Goal: Information Seeking & Learning: Learn about a topic

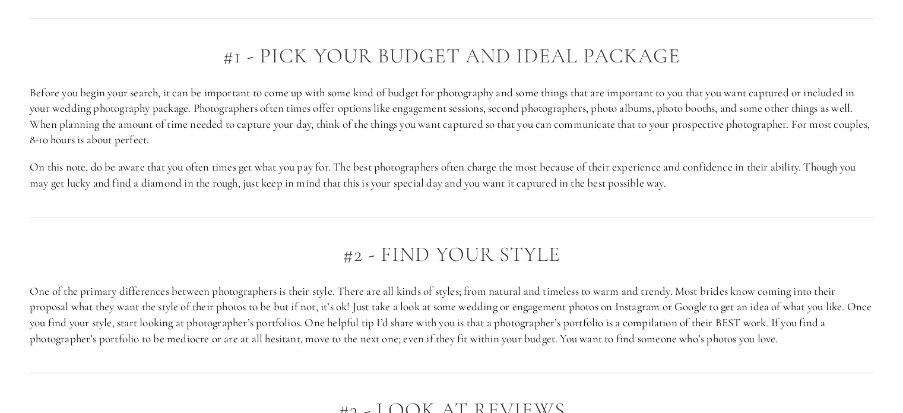
scroll to position [801, 0]
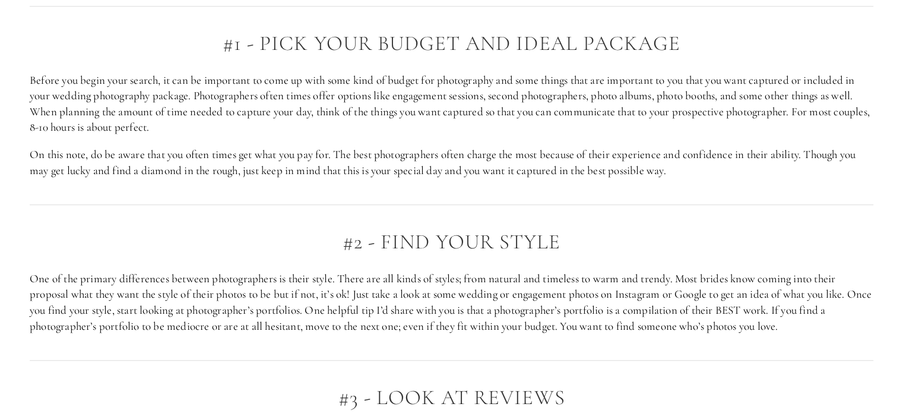
click at [702, 204] on div at bounding box center [452, 204] width 864 height 32
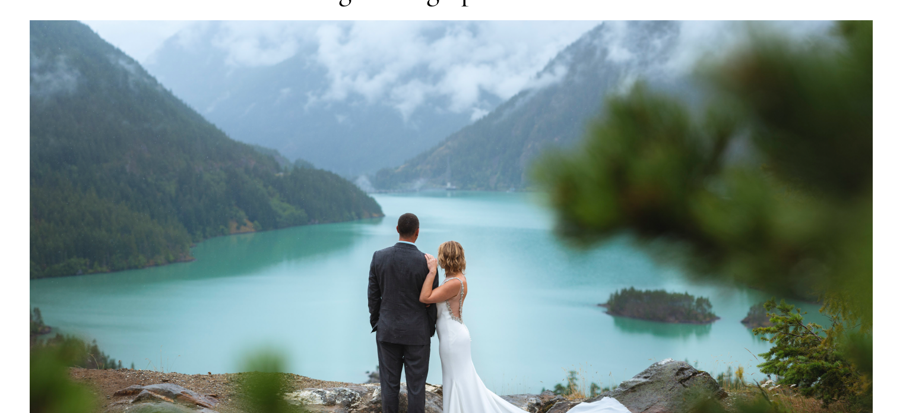
scroll to position [0, 0]
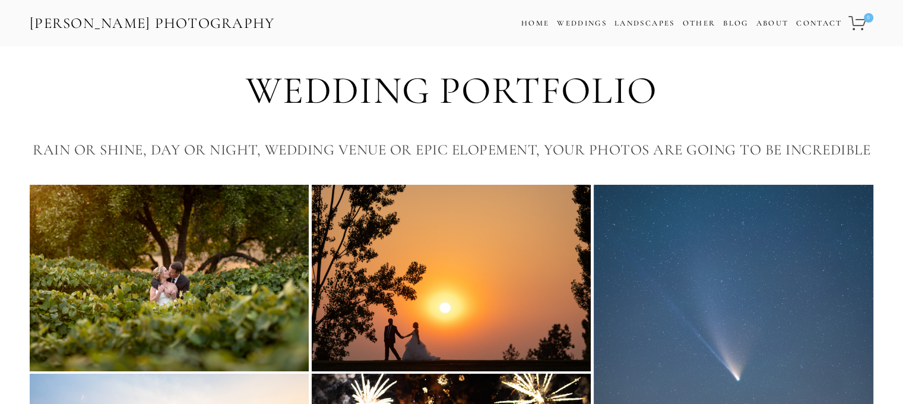
click at [213, 301] on img at bounding box center [169, 278] width 279 height 186
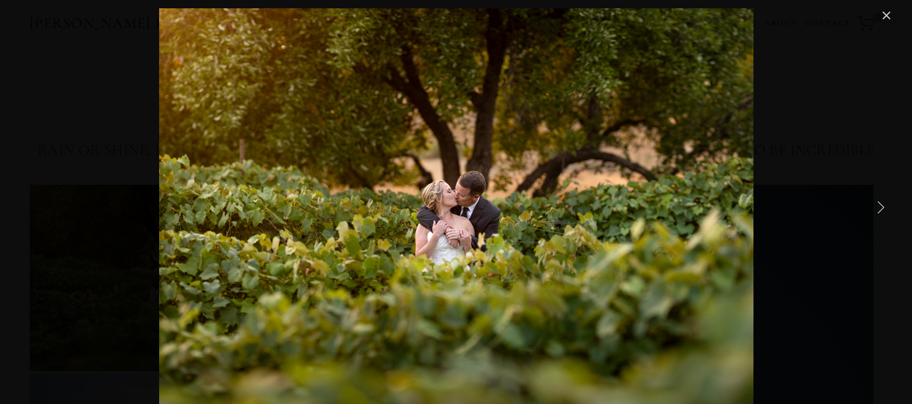
click at [878, 205] on link "Next Item" at bounding box center [880, 207] width 26 height 26
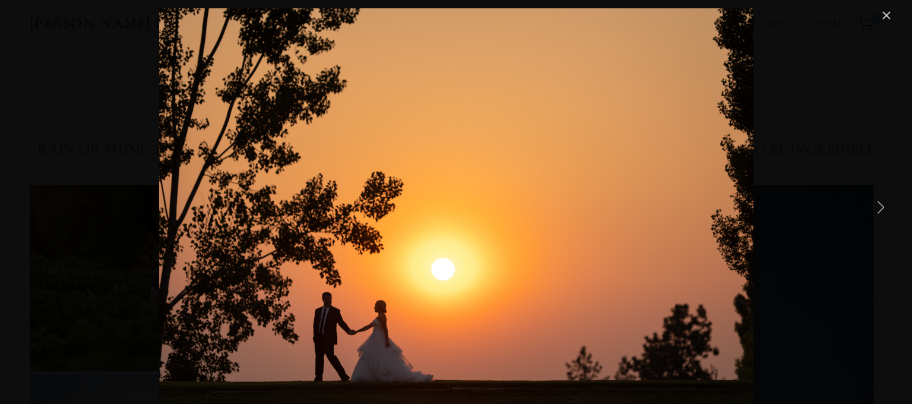
click at [878, 205] on link "Next Item" at bounding box center [880, 207] width 26 height 26
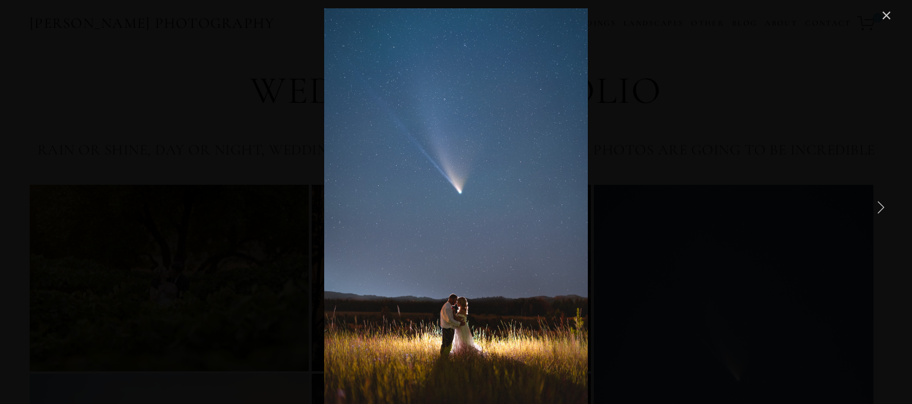
click at [878, 205] on link "Next Item" at bounding box center [880, 207] width 26 height 26
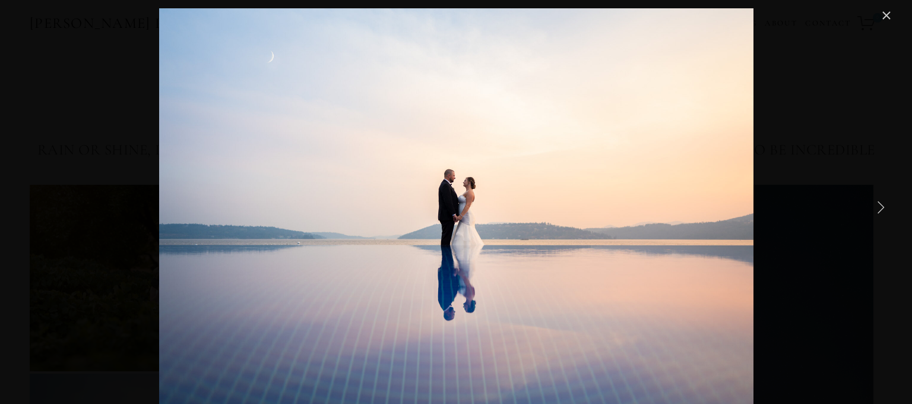
click at [878, 205] on link "Next Item" at bounding box center [880, 207] width 26 height 26
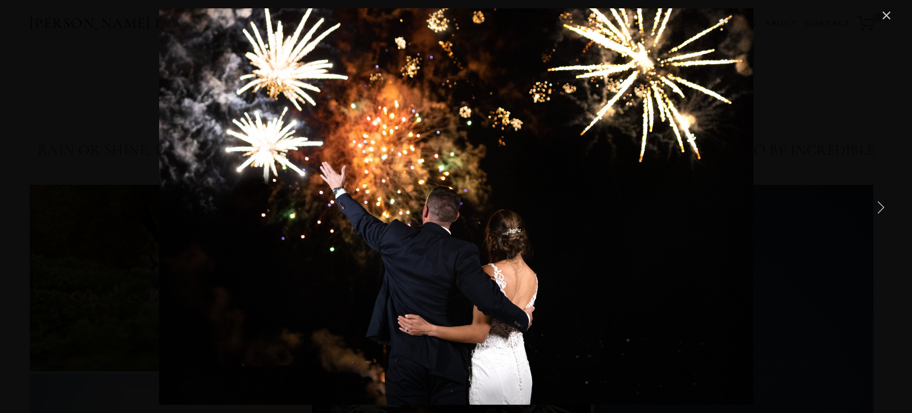
click at [878, 205] on link "Next Item" at bounding box center [880, 207] width 26 height 26
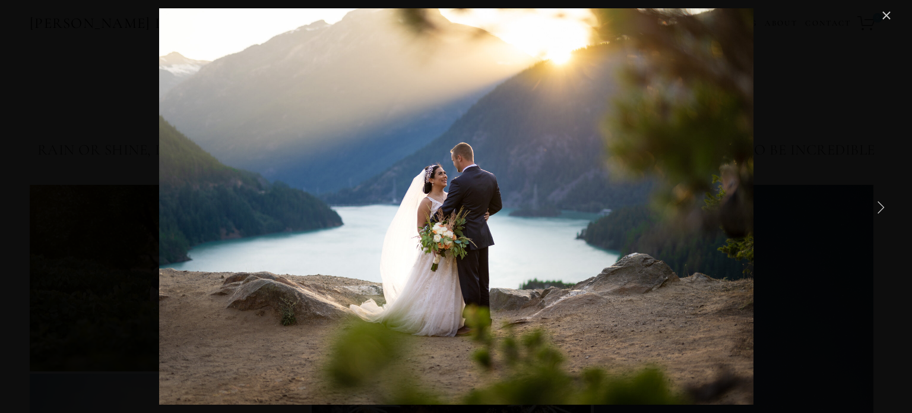
click at [878, 205] on link "Next Item" at bounding box center [880, 207] width 26 height 26
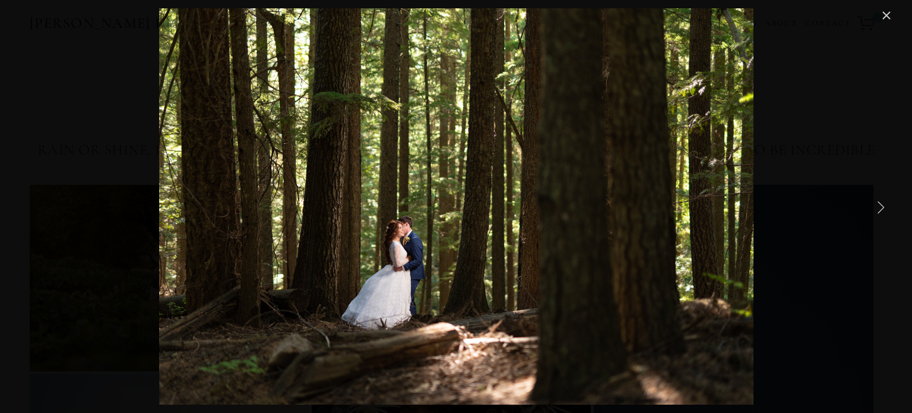
click at [878, 205] on link "Next Item" at bounding box center [880, 207] width 26 height 26
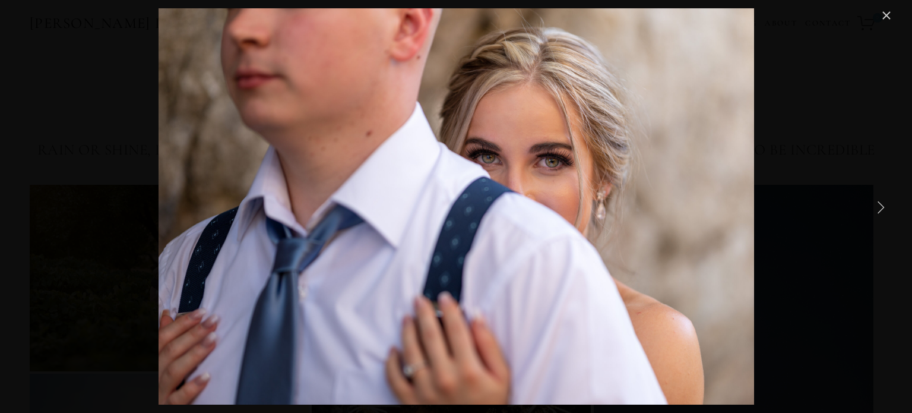
click at [878, 205] on link "Next Item" at bounding box center [880, 207] width 26 height 26
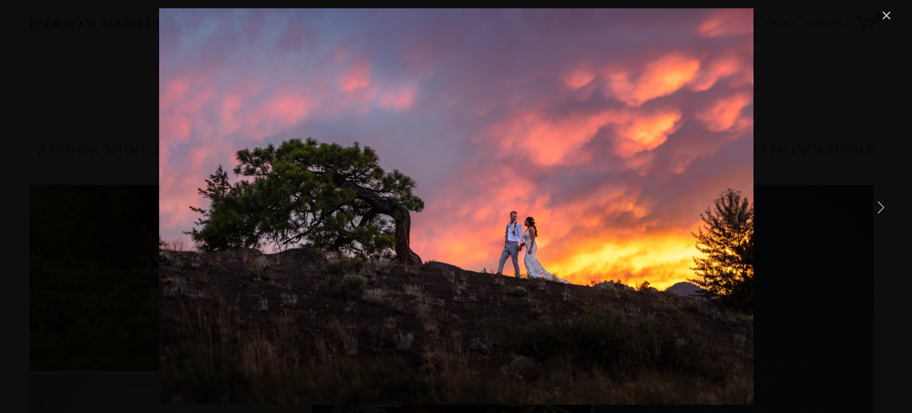
click at [878, 205] on link "Next Item" at bounding box center [880, 207] width 26 height 26
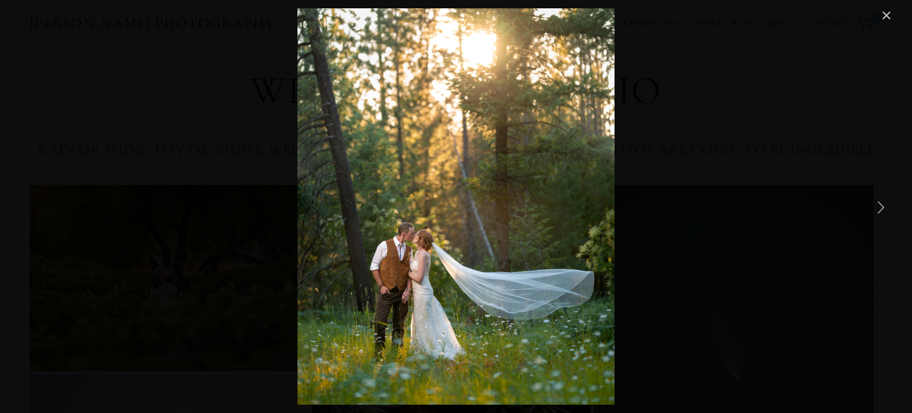
click at [878, 205] on link "Next Item" at bounding box center [880, 207] width 26 height 26
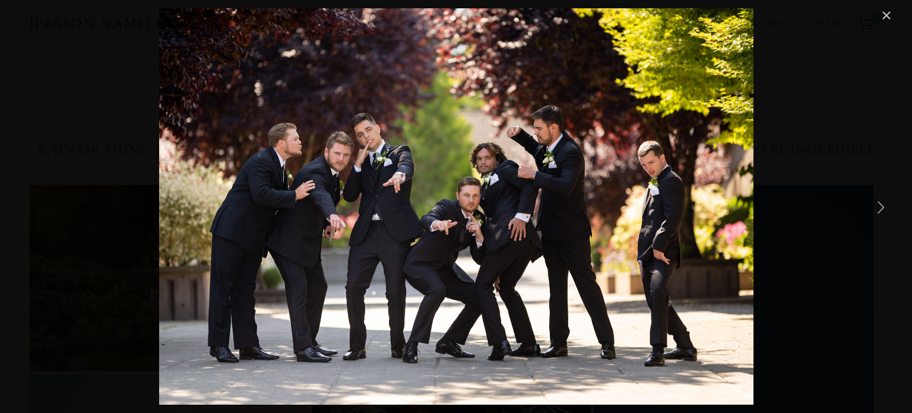
click at [878, 205] on link "Next Item" at bounding box center [880, 207] width 26 height 26
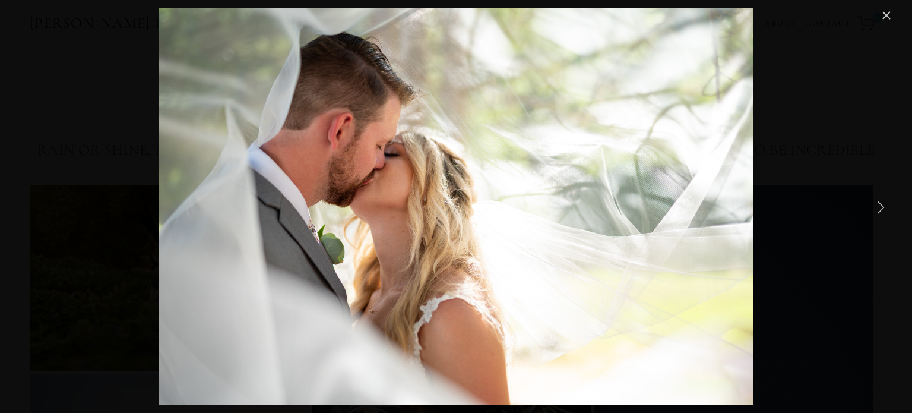
click at [878, 205] on link "Next Item" at bounding box center [880, 207] width 26 height 26
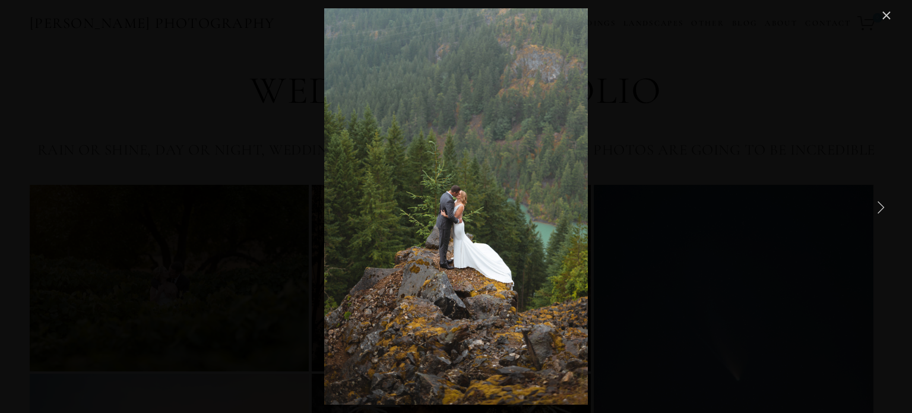
click at [878, 205] on link "Next Item" at bounding box center [880, 207] width 26 height 26
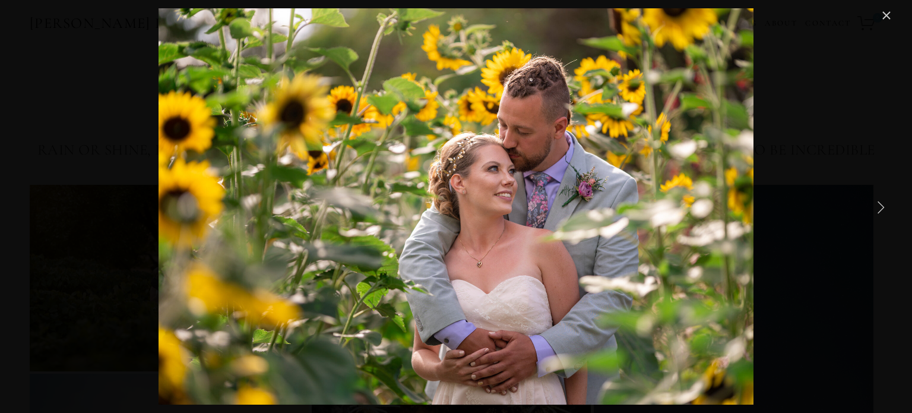
click at [878, 205] on link "Next Item" at bounding box center [880, 207] width 26 height 26
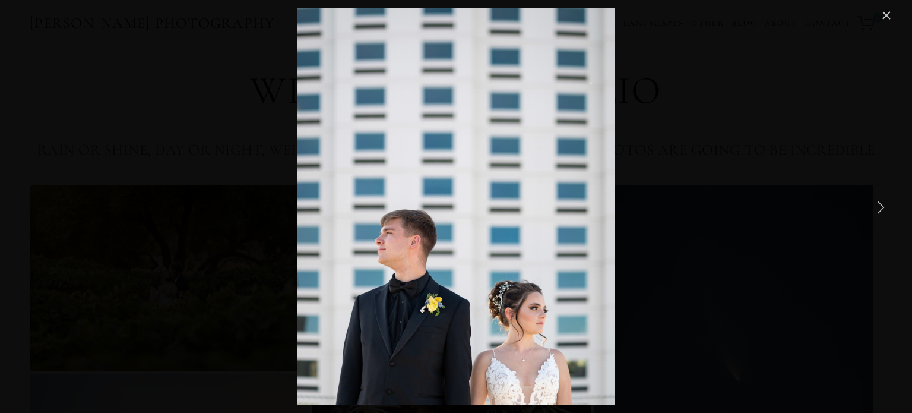
click at [878, 205] on link "Next Item" at bounding box center [880, 207] width 26 height 26
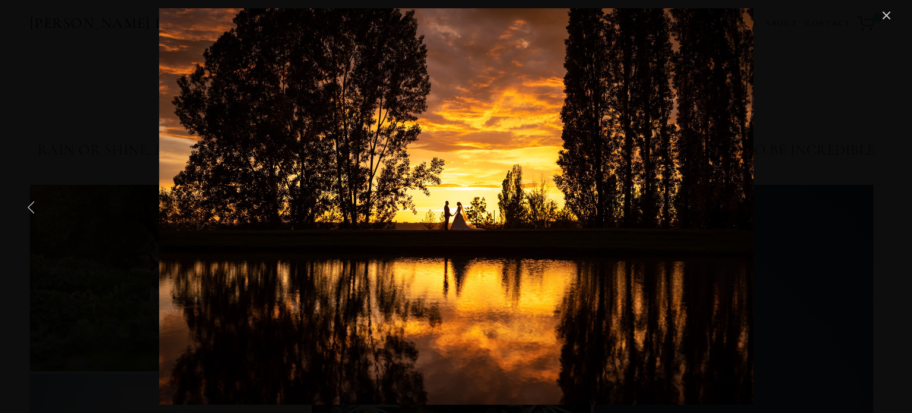
click at [33, 202] on link "Previous Item" at bounding box center [31, 207] width 26 height 26
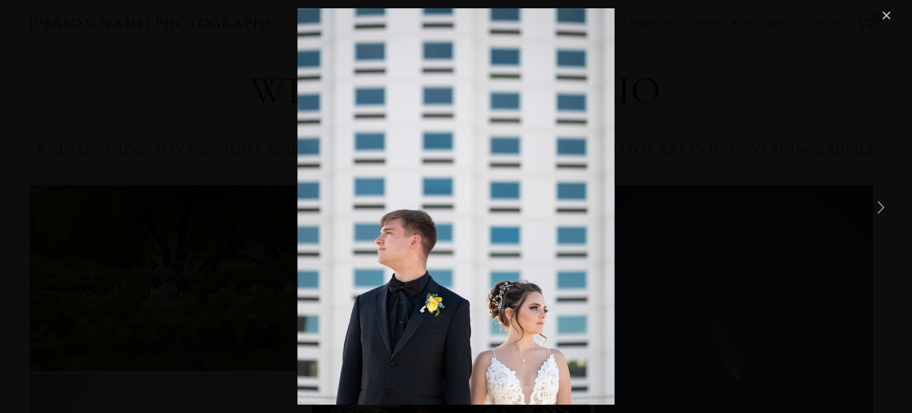
click at [885, 209] on link "Next Item" at bounding box center [880, 207] width 26 height 26
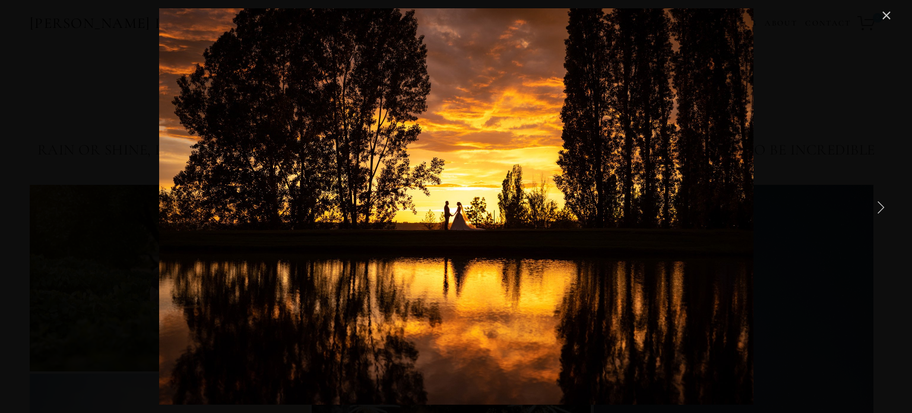
click at [885, 209] on link "Next Item" at bounding box center [880, 207] width 26 height 26
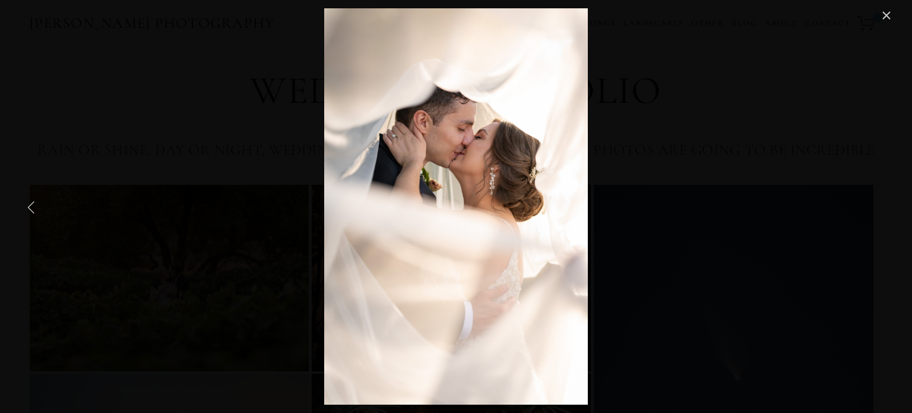
click at [27, 217] on link "Previous Item" at bounding box center [31, 207] width 26 height 26
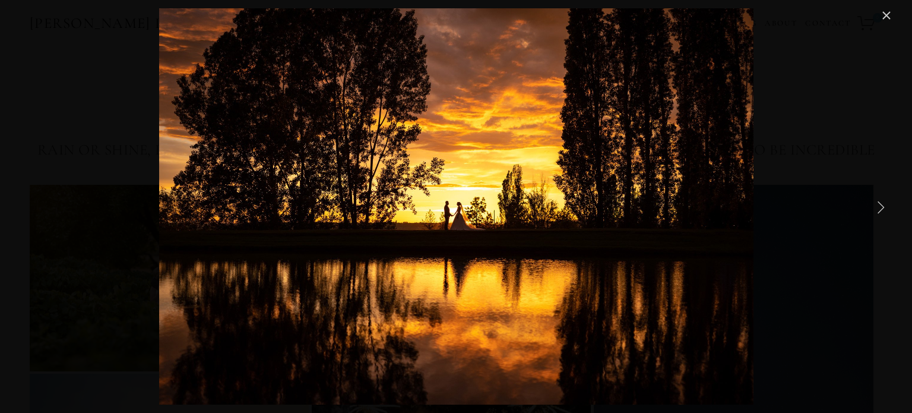
click at [880, 207] on link "Next Item" at bounding box center [880, 207] width 26 height 26
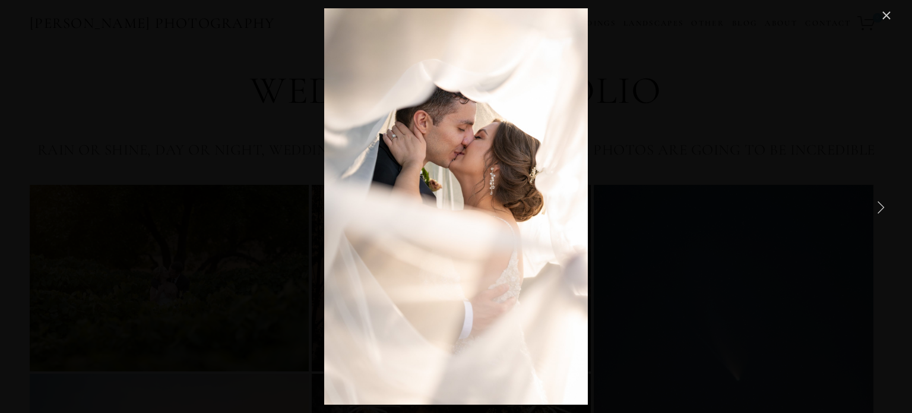
click at [880, 207] on link "Next Item" at bounding box center [880, 207] width 26 height 26
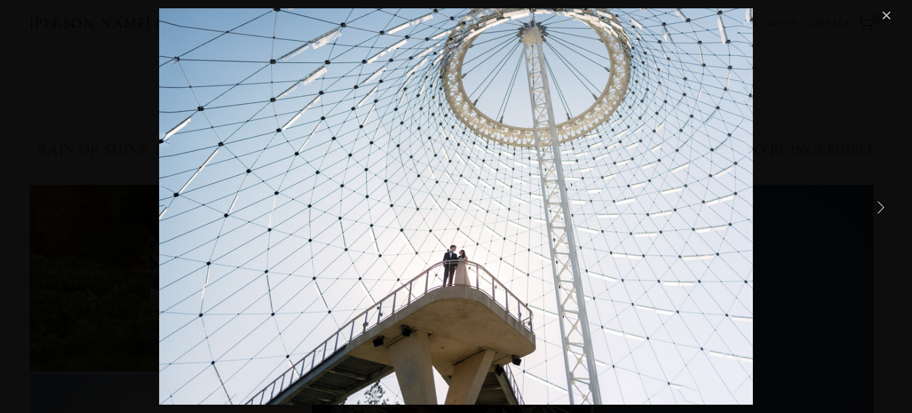
click at [880, 200] on link "Next Item" at bounding box center [880, 207] width 26 height 26
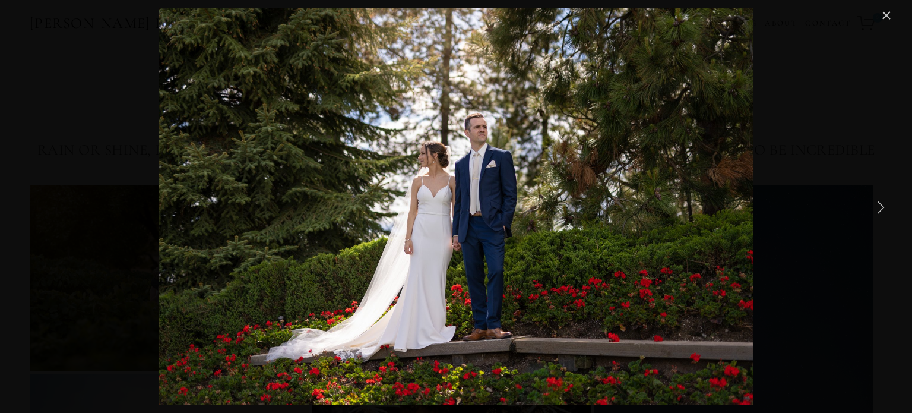
click at [877, 205] on link "Next Item" at bounding box center [880, 207] width 26 height 26
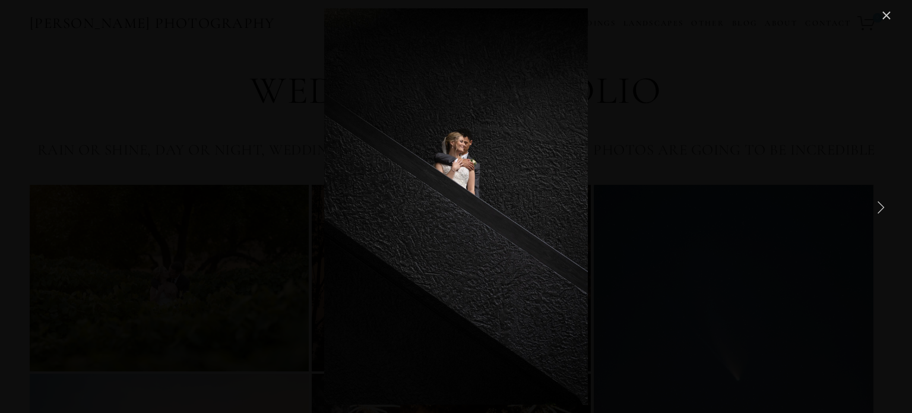
click at [877, 205] on link "Next Item" at bounding box center [880, 207] width 26 height 26
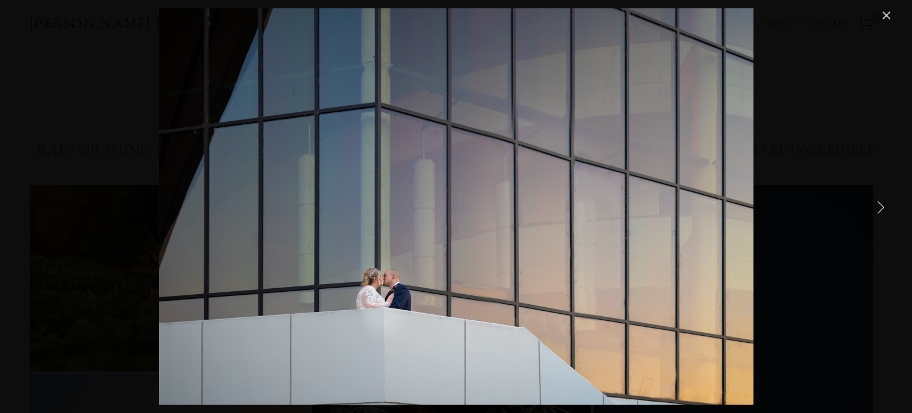
click at [877, 205] on link "Next Item" at bounding box center [880, 207] width 26 height 26
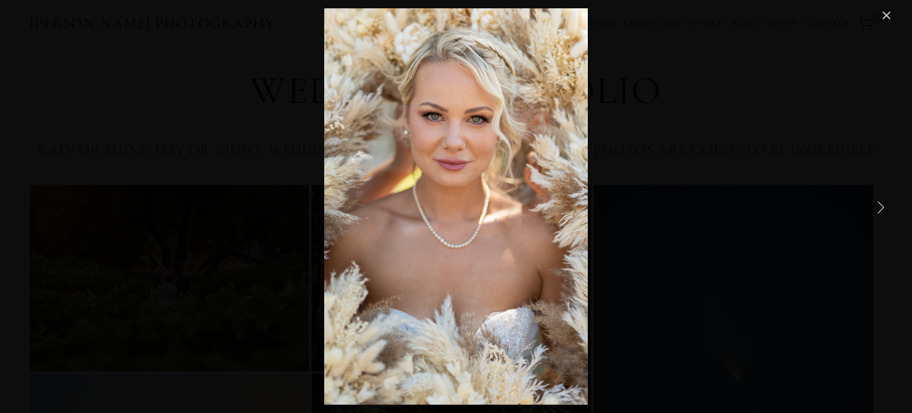
click at [877, 205] on link "Next Item" at bounding box center [880, 207] width 26 height 26
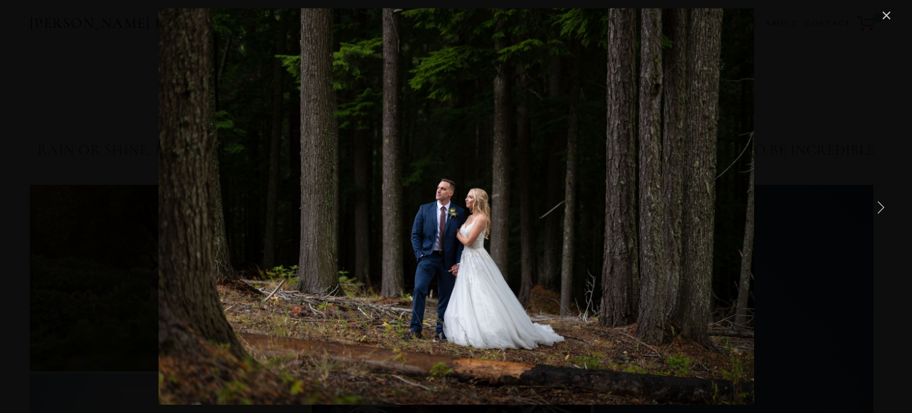
click at [877, 205] on link "Next Item" at bounding box center [880, 207] width 26 height 26
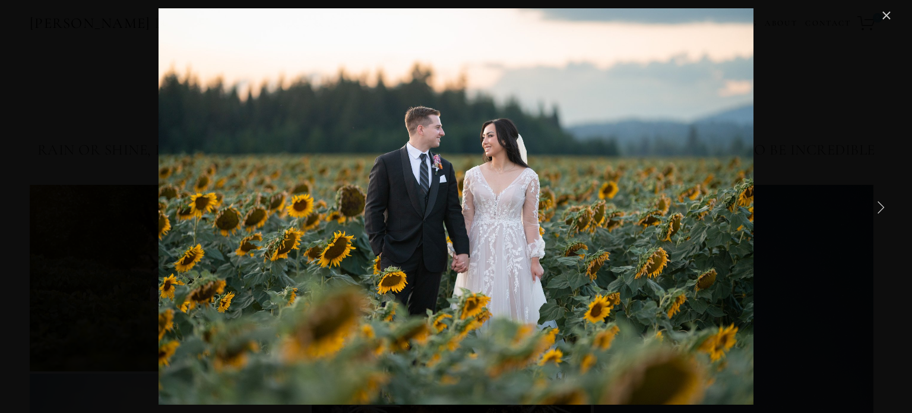
click at [877, 205] on link "Next Item" at bounding box center [880, 207] width 26 height 26
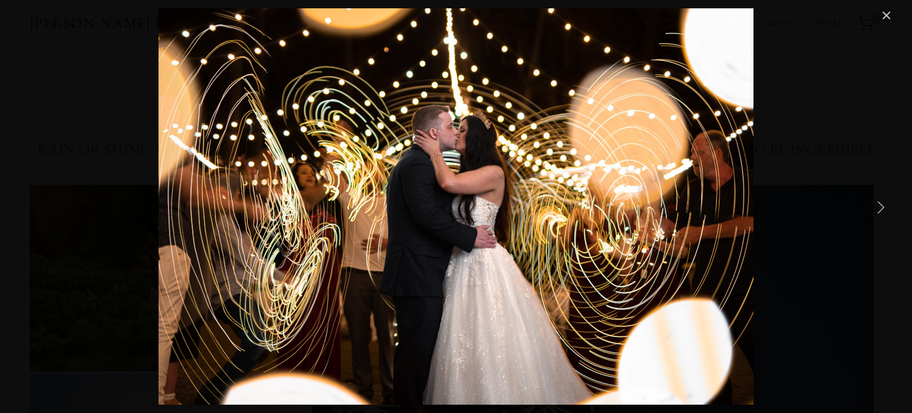
click at [877, 205] on link "Next Item" at bounding box center [880, 207] width 26 height 26
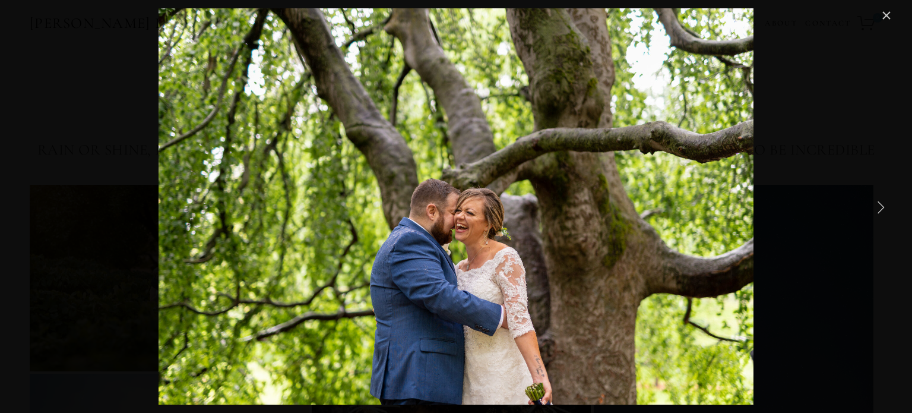
click at [877, 205] on link "Next Item" at bounding box center [880, 207] width 26 height 26
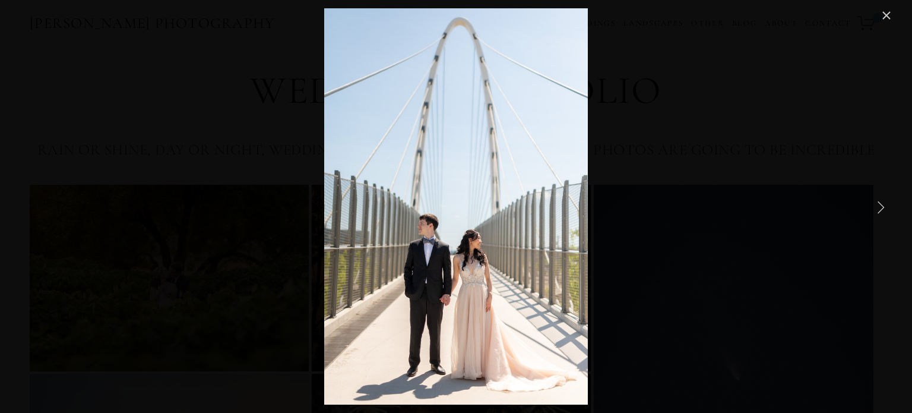
click at [877, 209] on link "Next Item" at bounding box center [880, 207] width 26 height 26
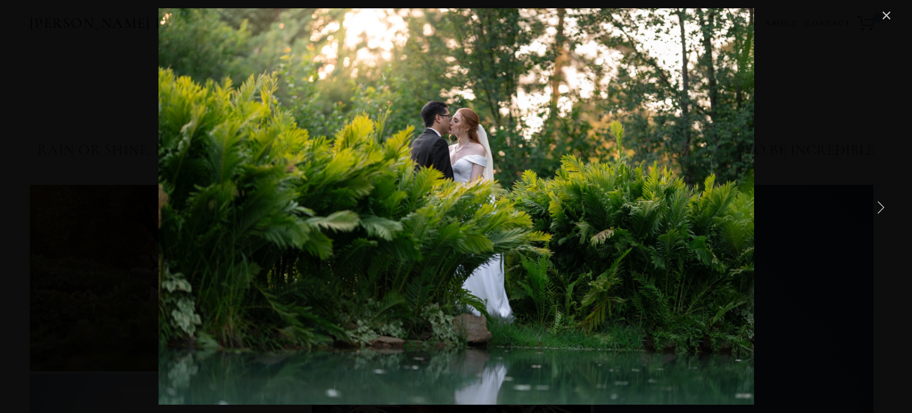
click at [877, 209] on link "Next Item" at bounding box center [880, 207] width 26 height 26
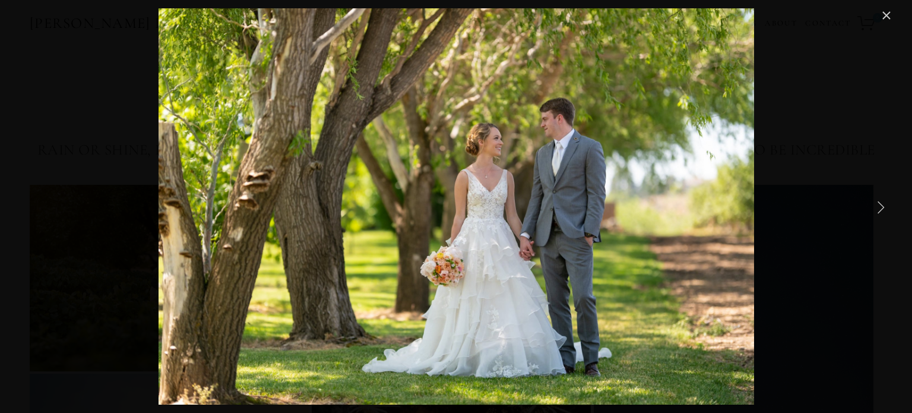
click at [877, 209] on link "Next Item" at bounding box center [880, 207] width 26 height 26
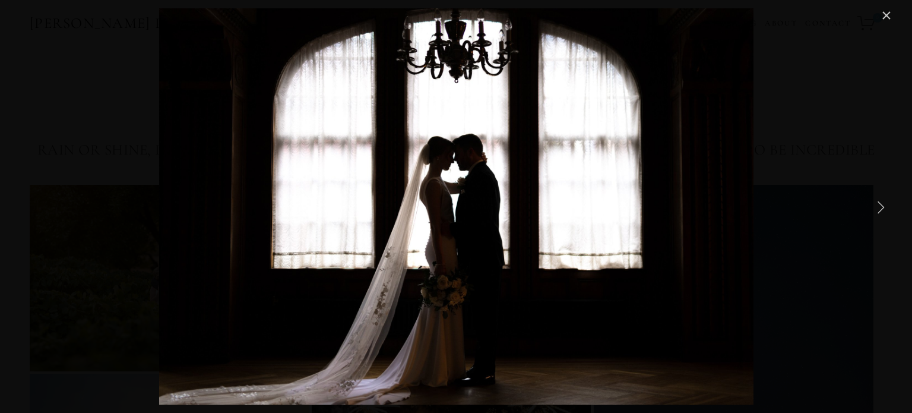
click at [877, 209] on link "Next Item" at bounding box center [880, 207] width 26 height 26
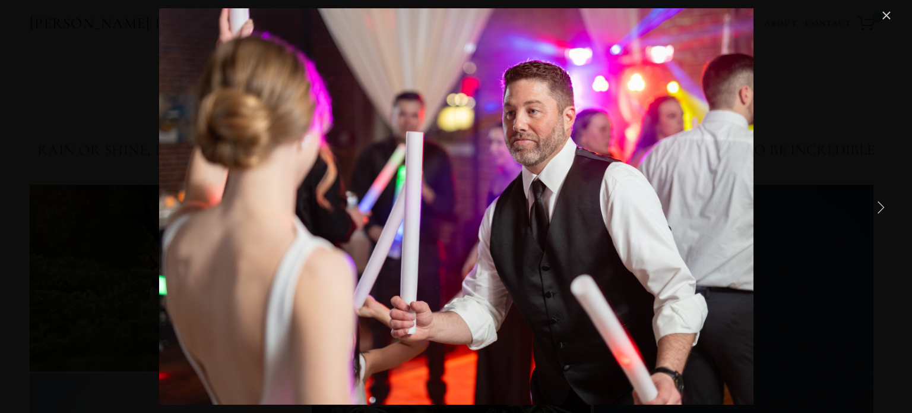
click at [877, 209] on link "Next Item" at bounding box center [880, 207] width 26 height 26
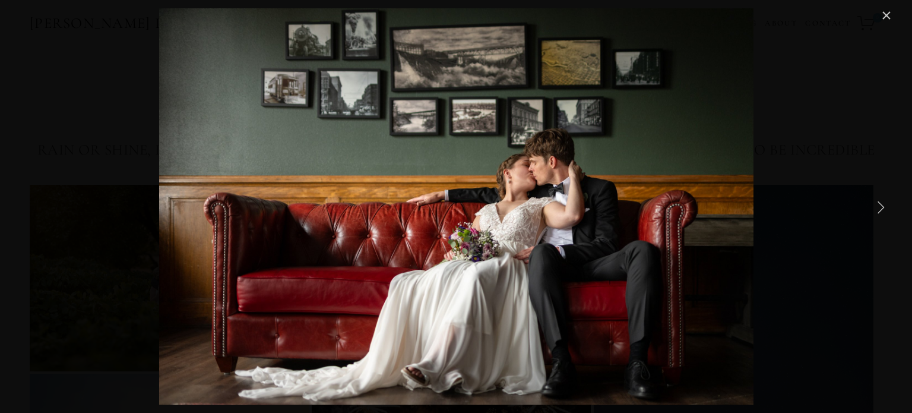
click at [877, 209] on link "Next Item" at bounding box center [880, 207] width 26 height 26
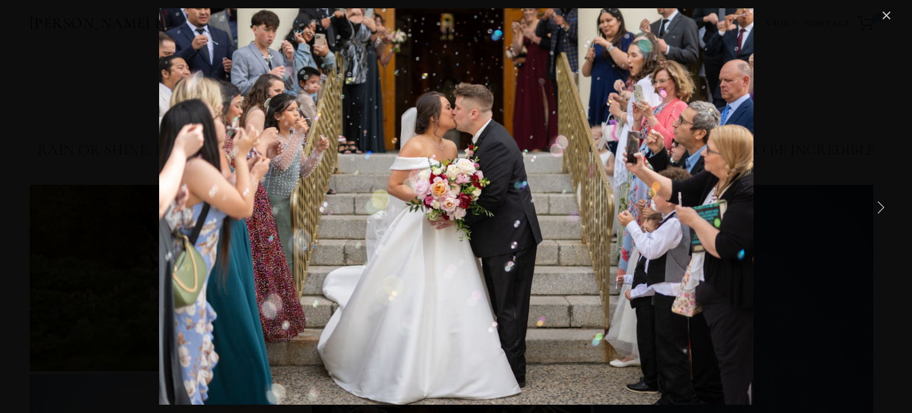
click at [877, 209] on link "Next Item" at bounding box center [880, 207] width 26 height 26
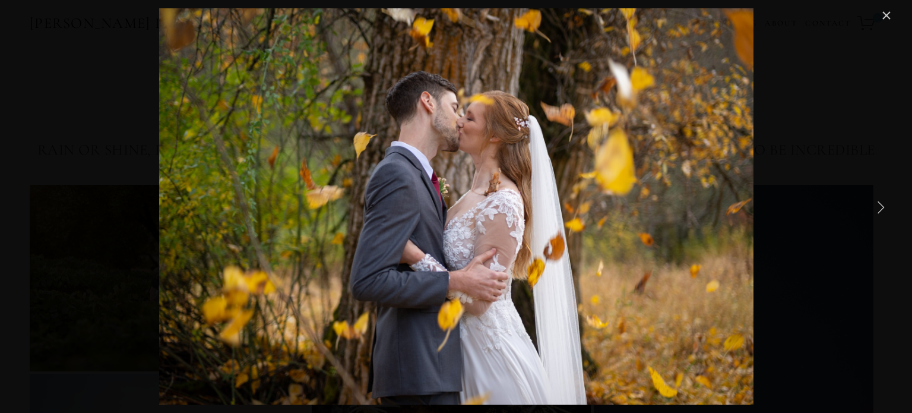
click at [877, 209] on link "Next Item" at bounding box center [880, 207] width 26 height 26
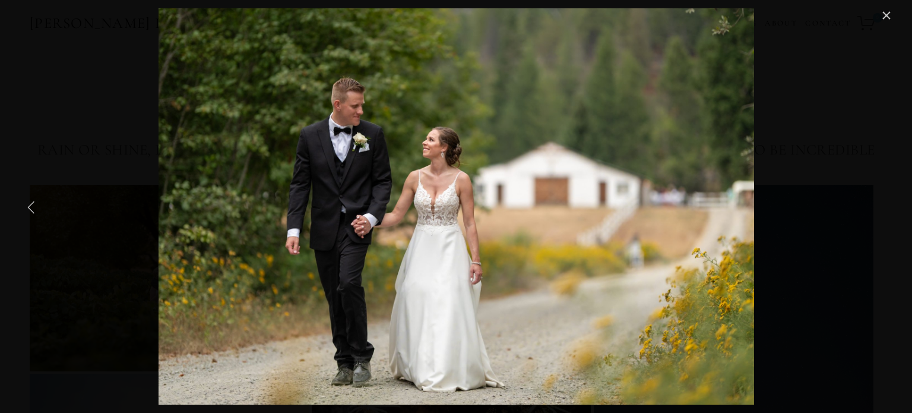
click at [36, 201] on link "Previous Item" at bounding box center [31, 207] width 26 height 26
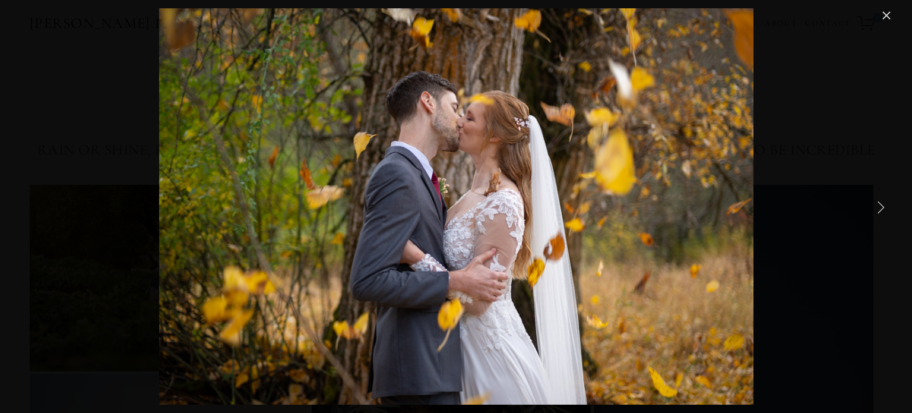
click at [878, 207] on link "Next Item" at bounding box center [880, 207] width 26 height 26
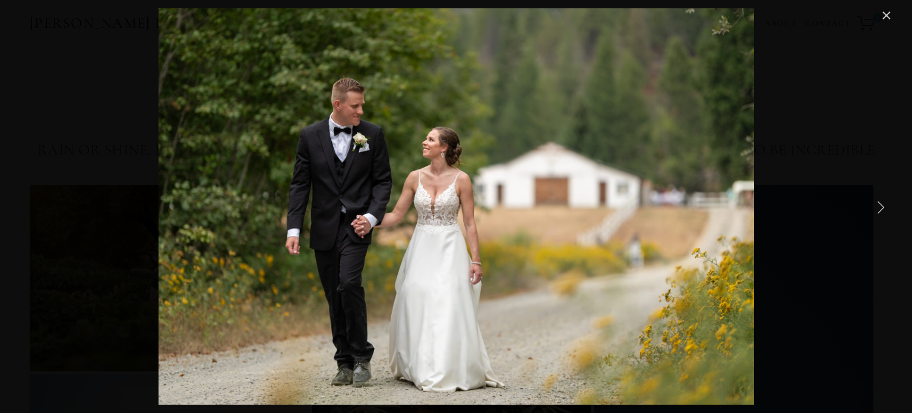
click at [878, 207] on link "Next Item" at bounding box center [880, 207] width 26 height 26
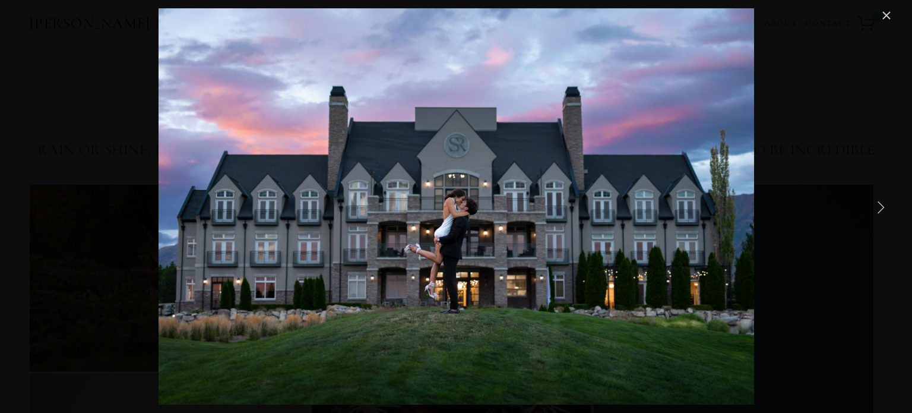
click at [878, 207] on link "Next Item" at bounding box center [880, 207] width 26 height 26
click at [883, 202] on link "Next Item" at bounding box center [880, 207] width 26 height 26
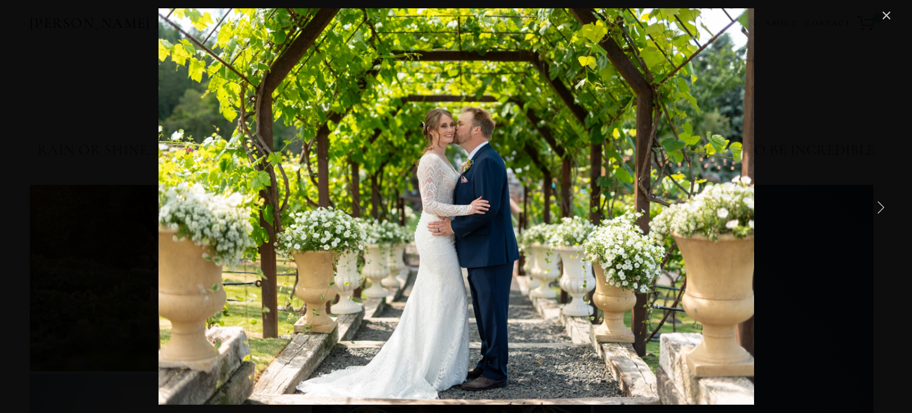
click at [883, 202] on link "Next Item" at bounding box center [880, 207] width 26 height 26
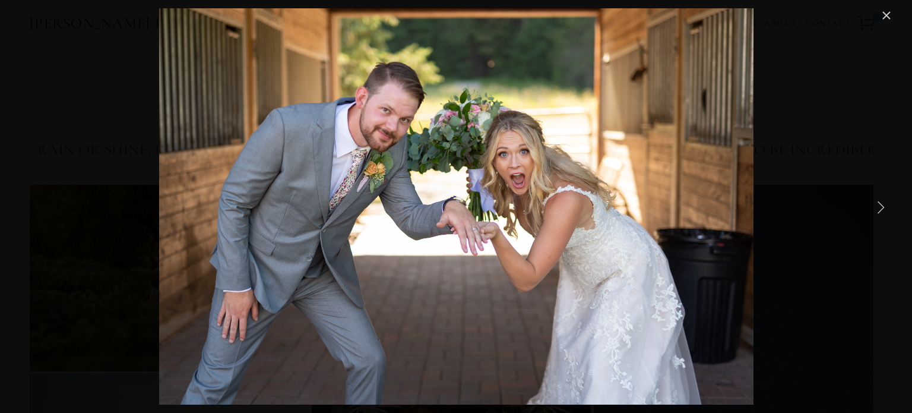
click at [883, 202] on link "Next Item" at bounding box center [880, 207] width 26 height 26
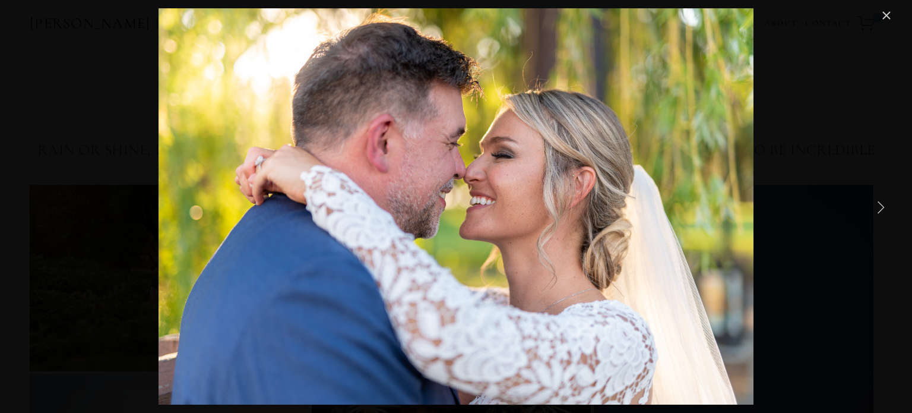
click at [883, 202] on link "Next Item" at bounding box center [880, 207] width 26 height 26
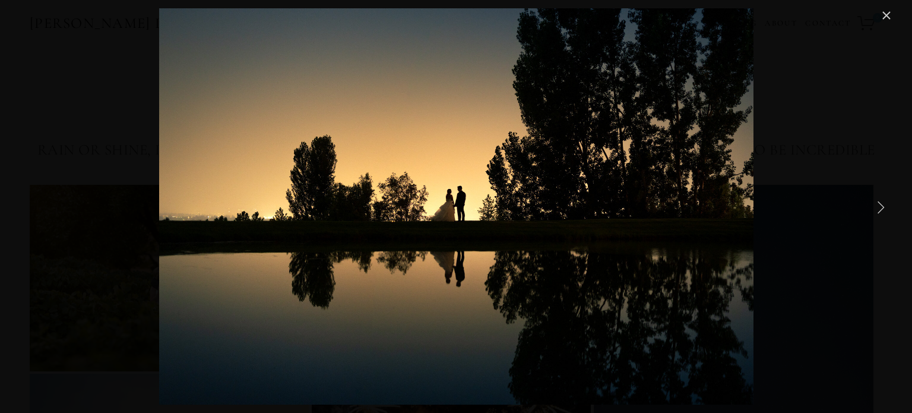
click at [883, 202] on link "Next Item" at bounding box center [880, 207] width 26 height 26
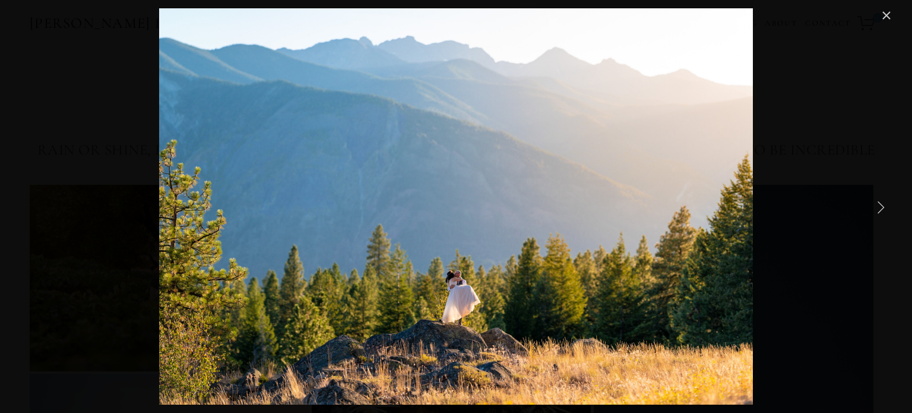
click at [883, 202] on link "Next Item" at bounding box center [880, 207] width 26 height 26
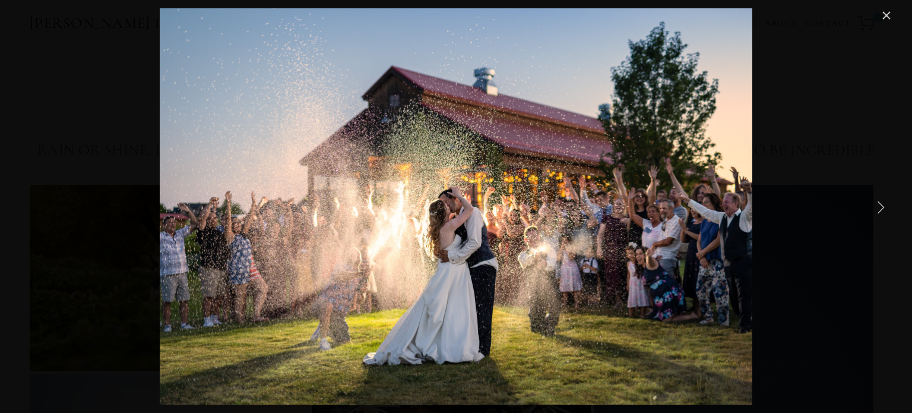
click at [883, 202] on link "Next Item" at bounding box center [880, 207] width 26 height 26
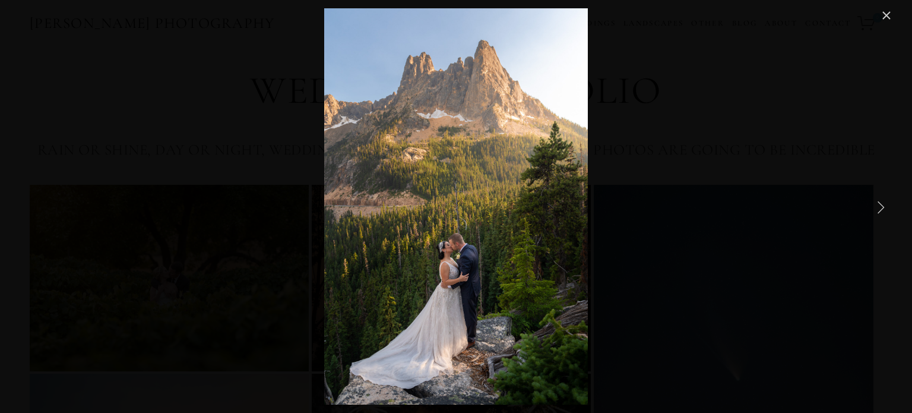
click at [883, 202] on link "Next Item" at bounding box center [880, 207] width 26 height 26
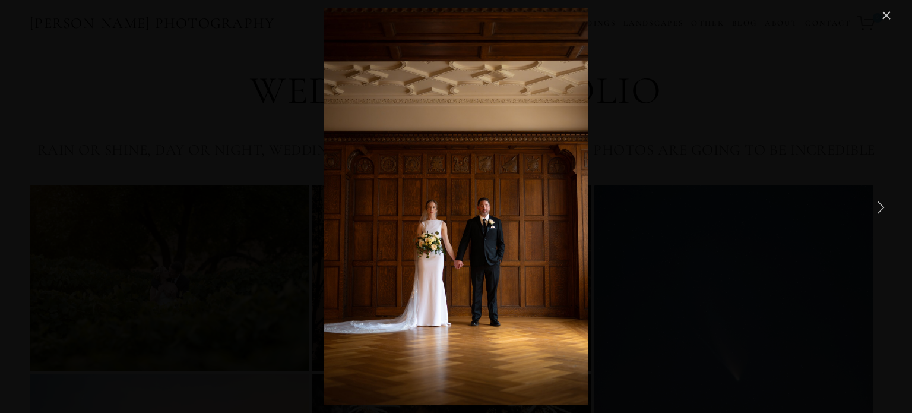
click at [879, 205] on link "Next Item" at bounding box center [880, 207] width 26 height 26
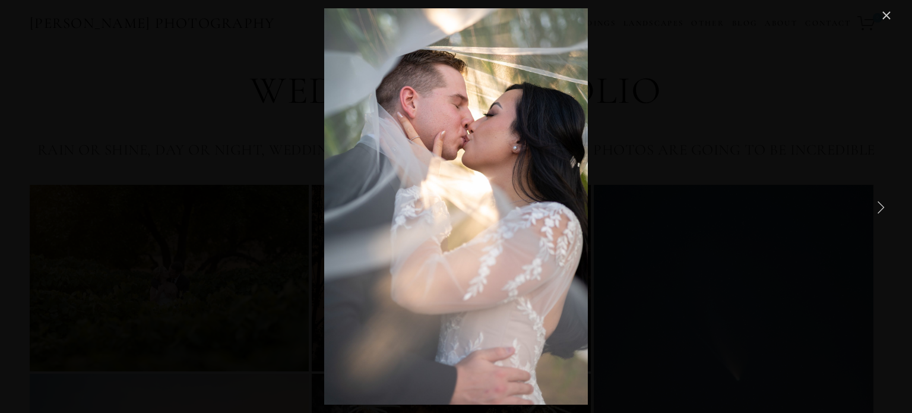
click at [879, 205] on link "Next Item" at bounding box center [880, 207] width 26 height 26
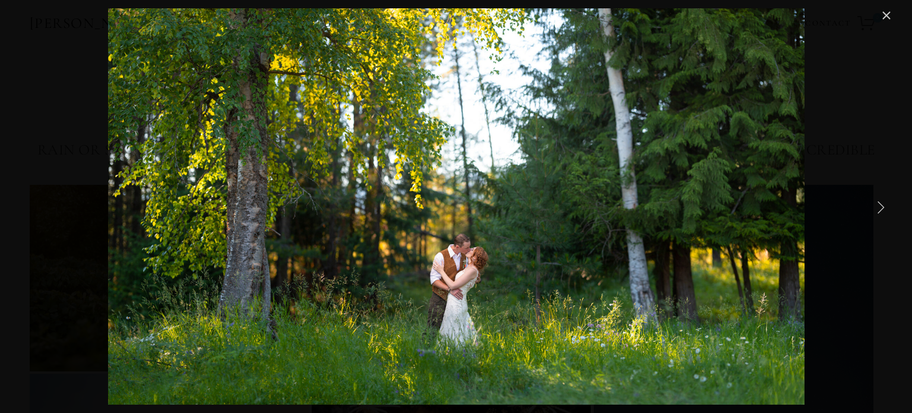
click at [879, 205] on link "Next Item" at bounding box center [880, 207] width 26 height 26
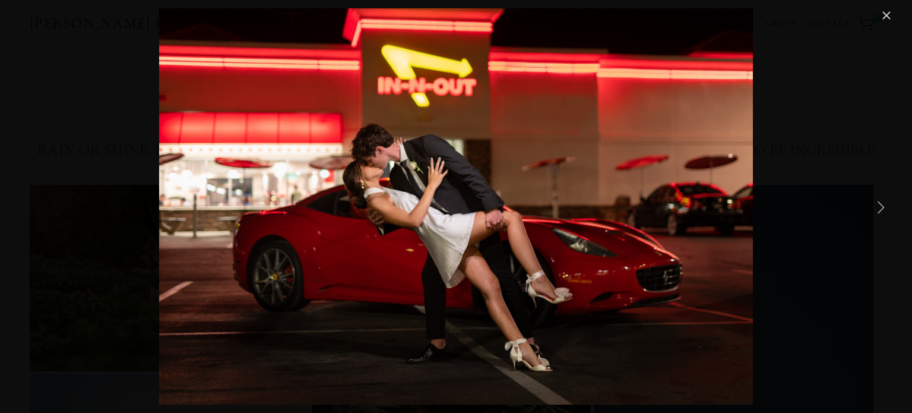
click at [880, 202] on link "Next Item" at bounding box center [880, 207] width 26 height 26
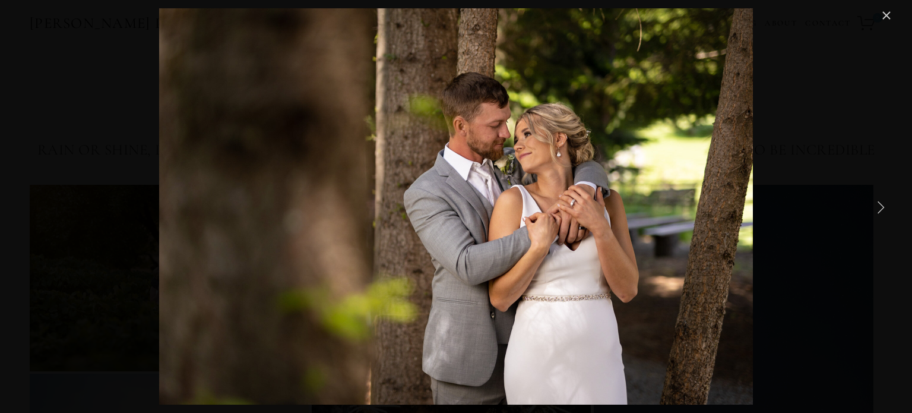
click at [880, 202] on link "Next Item" at bounding box center [880, 207] width 26 height 26
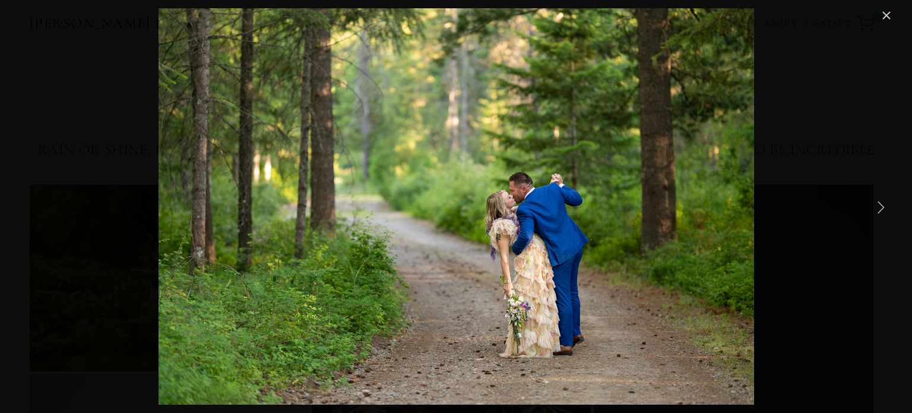
click at [880, 202] on link "Next Item" at bounding box center [880, 207] width 26 height 26
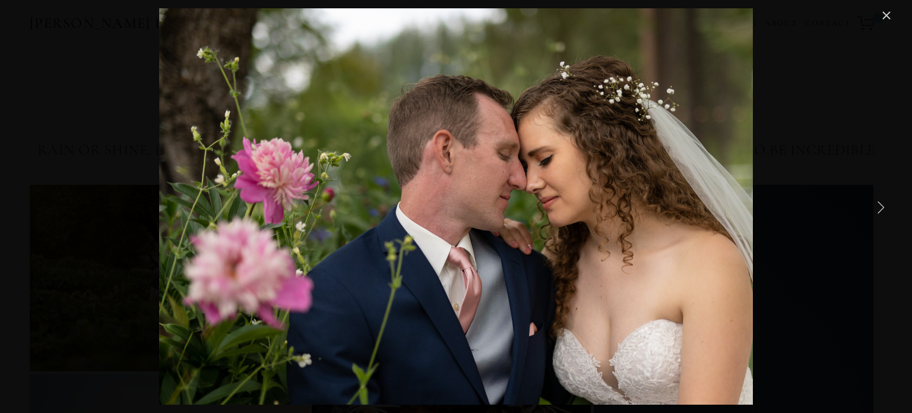
click at [880, 202] on link "Next Item" at bounding box center [880, 207] width 26 height 26
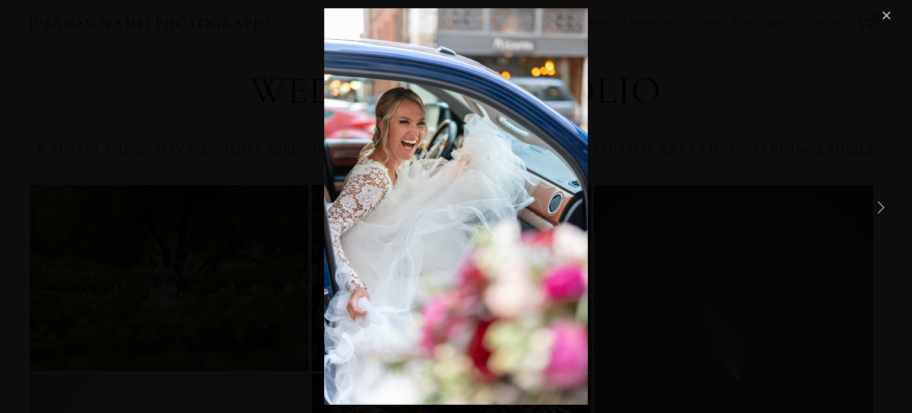
click at [880, 202] on link "Next Item" at bounding box center [880, 207] width 26 height 26
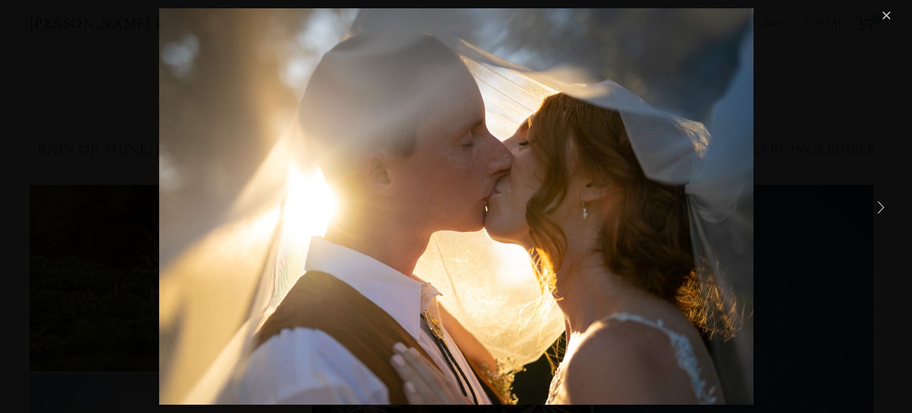
click at [880, 202] on link "Next Item" at bounding box center [880, 207] width 26 height 26
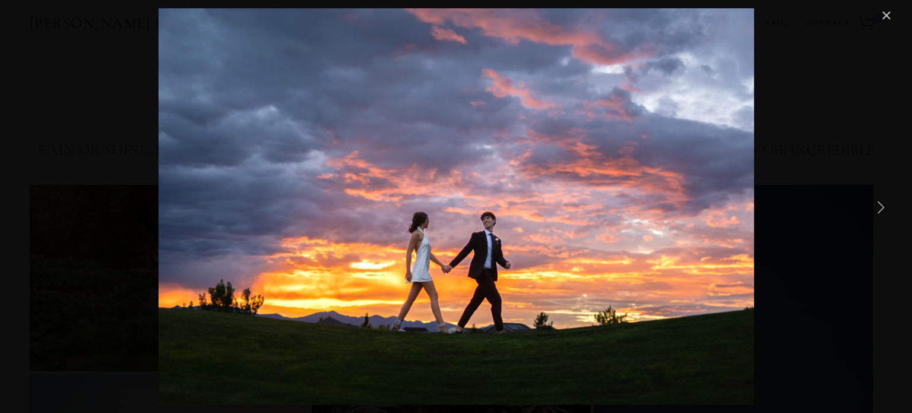
click at [880, 202] on link "Next Item" at bounding box center [880, 207] width 26 height 26
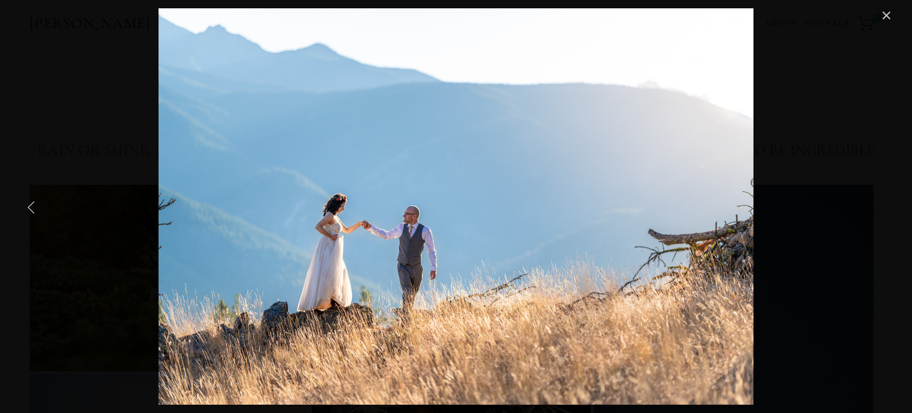
click at [18, 199] on link "Previous Item" at bounding box center [31, 207] width 26 height 26
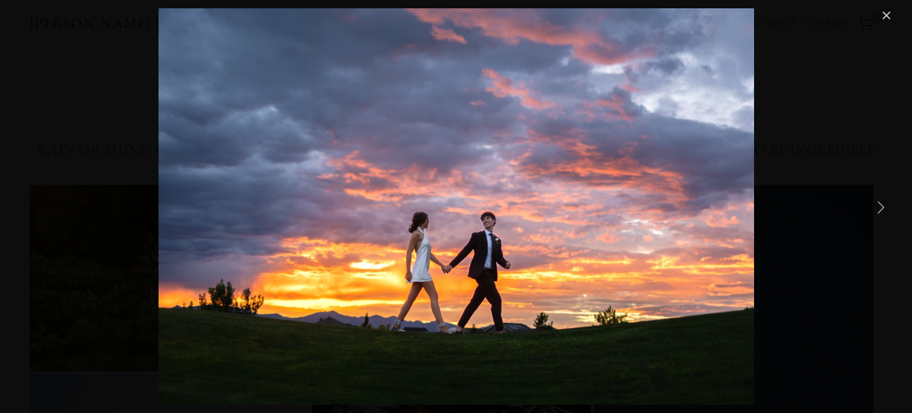
click at [877, 208] on link "Next Item" at bounding box center [880, 207] width 26 height 26
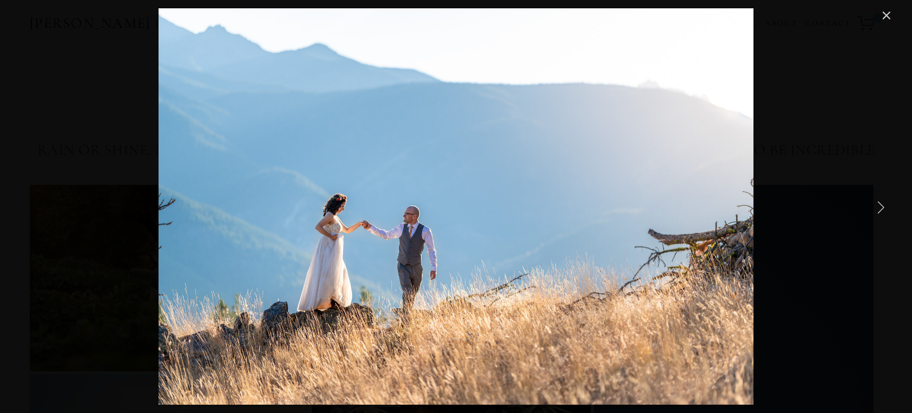
click at [877, 208] on link "Next Item" at bounding box center [880, 207] width 26 height 26
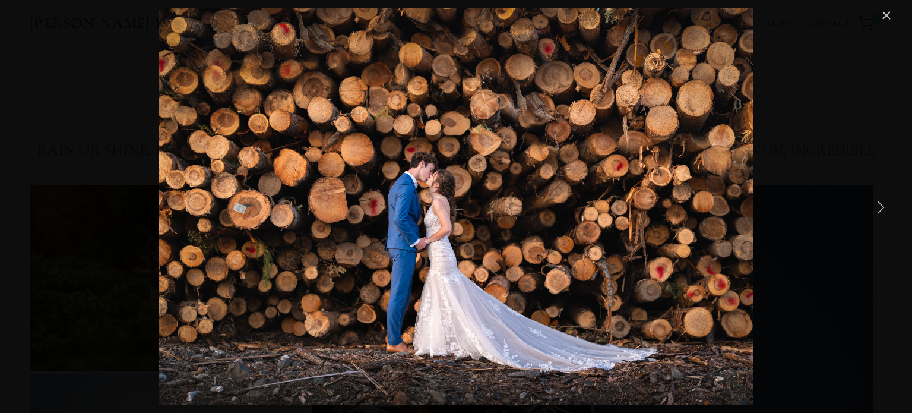
click at [877, 208] on link "Next Item" at bounding box center [880, 207] width 26 height 26
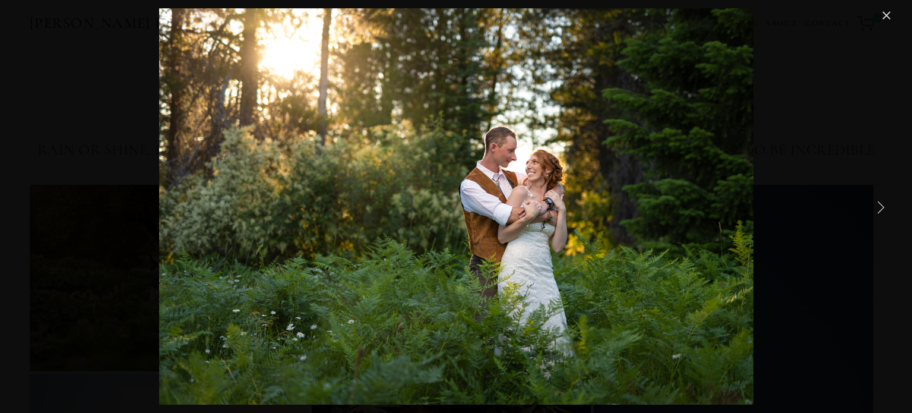
click at [877, 208] on link "Next Item" at bounding box center [880, 207] width 26 height 26
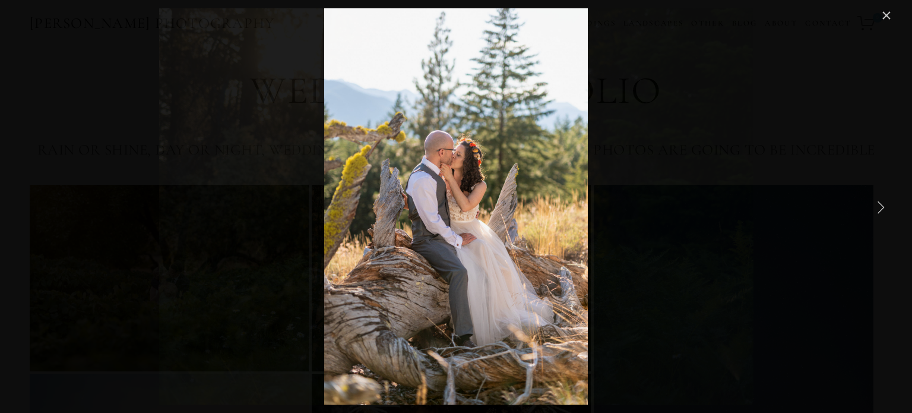
click at [877, 208] on link "Next Item" at bounding box center [880, 207] width 26 height 26
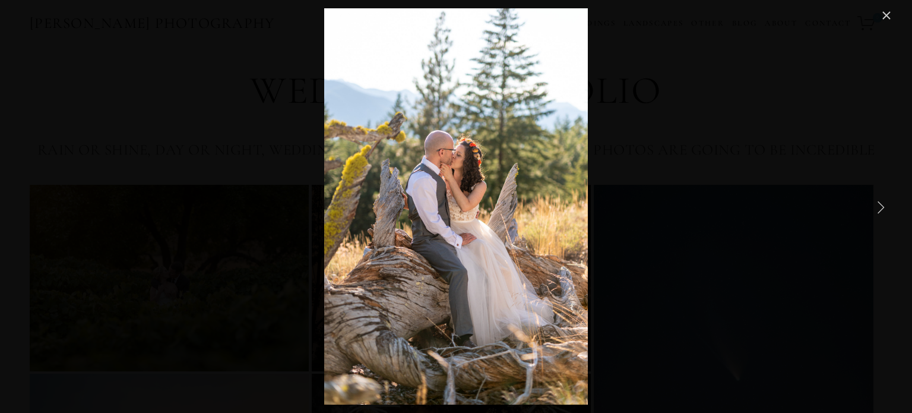
click at [880, 207] on link "Next Item" at bounding box center [880, 207] width 26 height 26
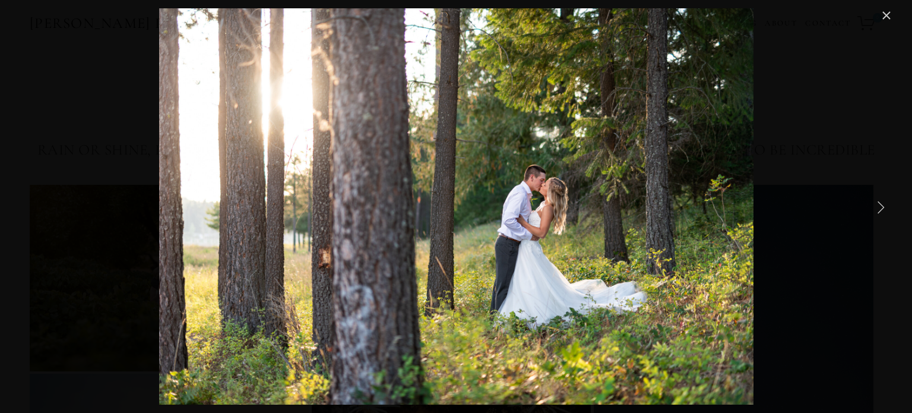
click at [880, 207] on link "Next Item" at bounding box center [880, 207] width 26 height 26
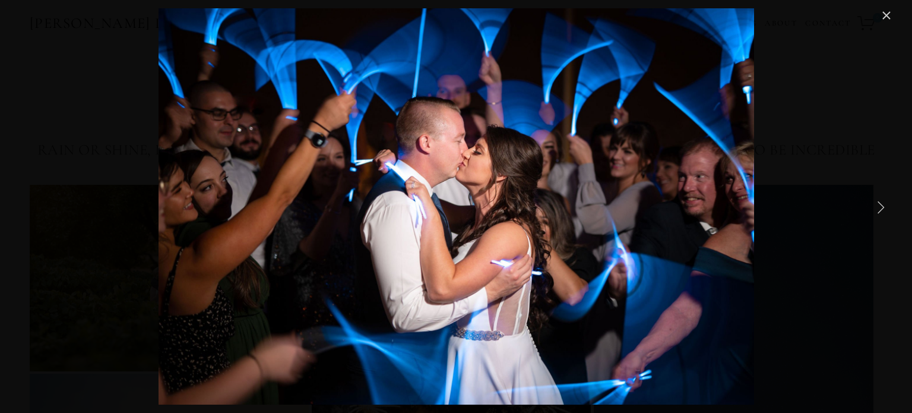
click at [880, 207] on link "Next Item" at bounding box center [880, 207] width 26 height 26
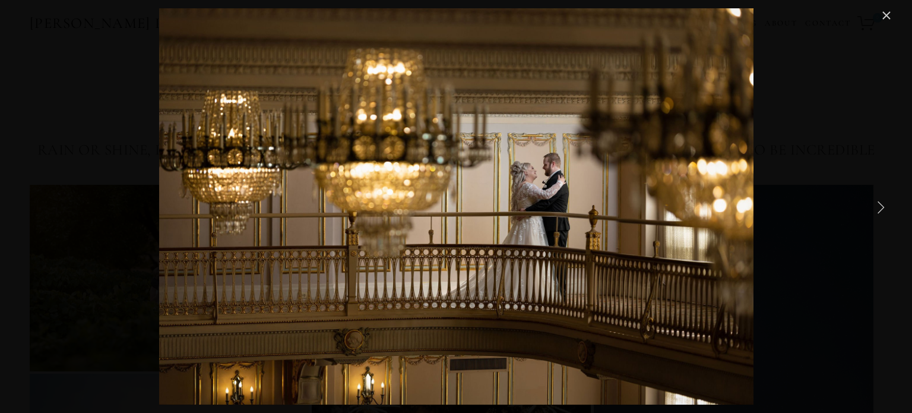
click at [880, 207] on link "Next Item" at bounding box center [880, 207] width 26 height 26
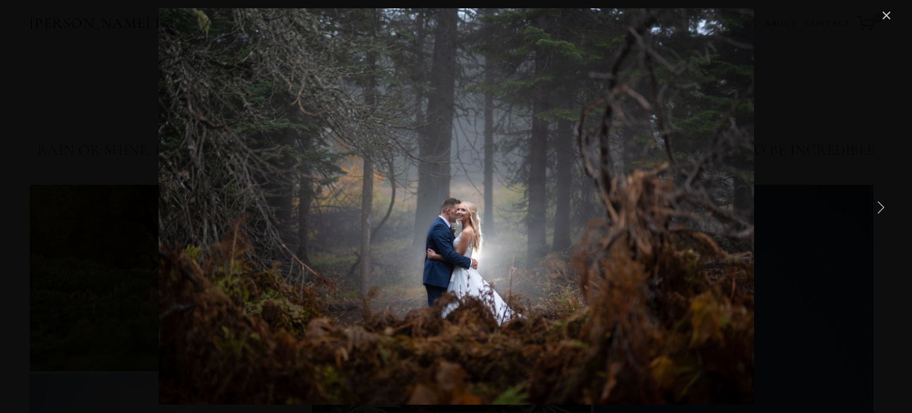
click at [880, 207] on link "Next Item" at bounding box center [880, 207] width 26 height 26
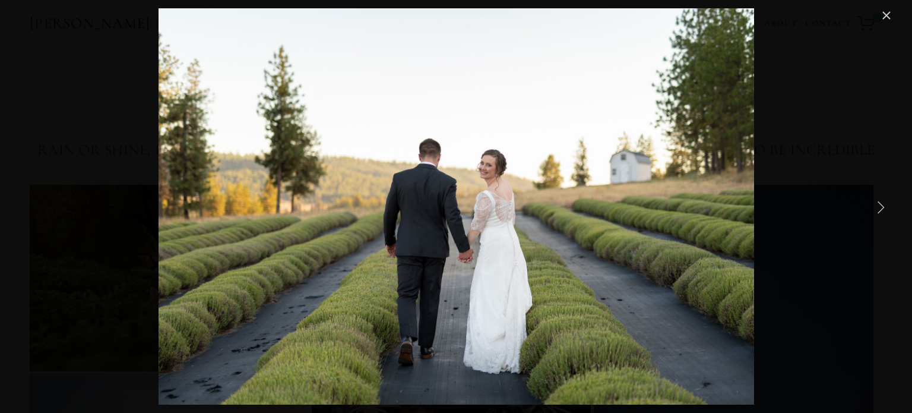
click at [880, 207] on link "Next Item" at bounding box center [880, 207] width 26 height 26
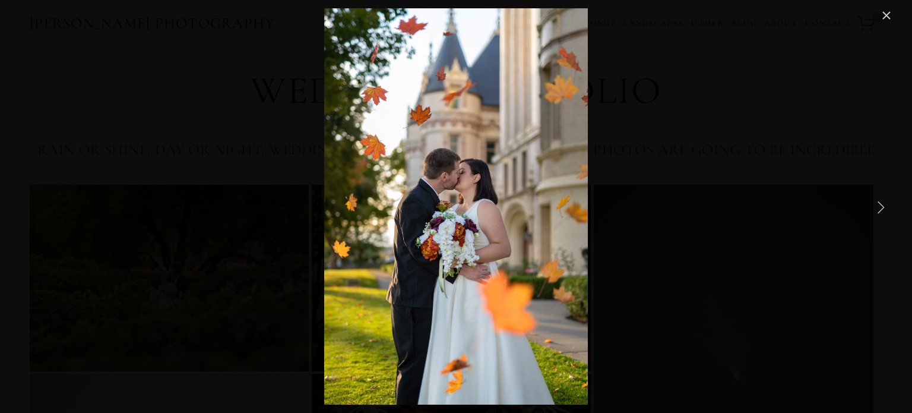
click at [880, 207] on link "Next Item" at bounding box center [880, 207] width 26 height 26
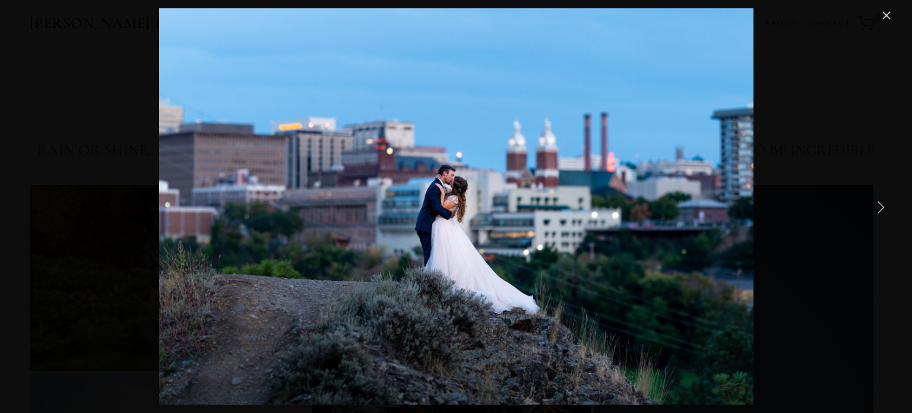
click at [880, 207] on link "Next Item" at bounding box center [880, 207] width 26 height 26
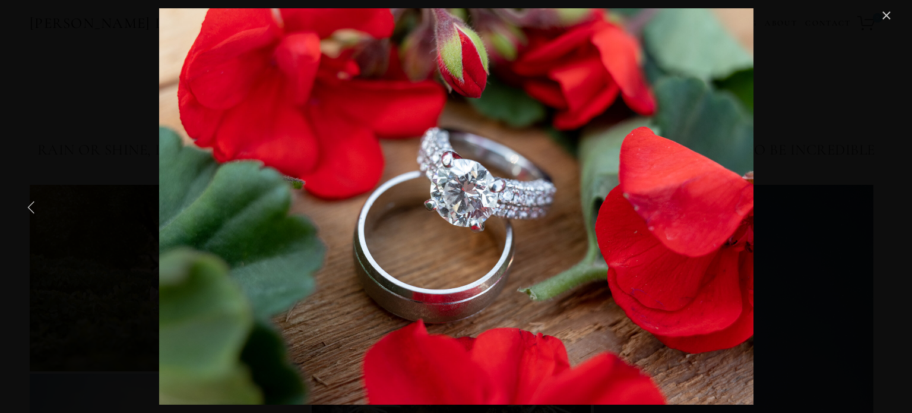
click at [27, 203] on link "Previous Item" at bounding box center [31, 207] width 26 height 26
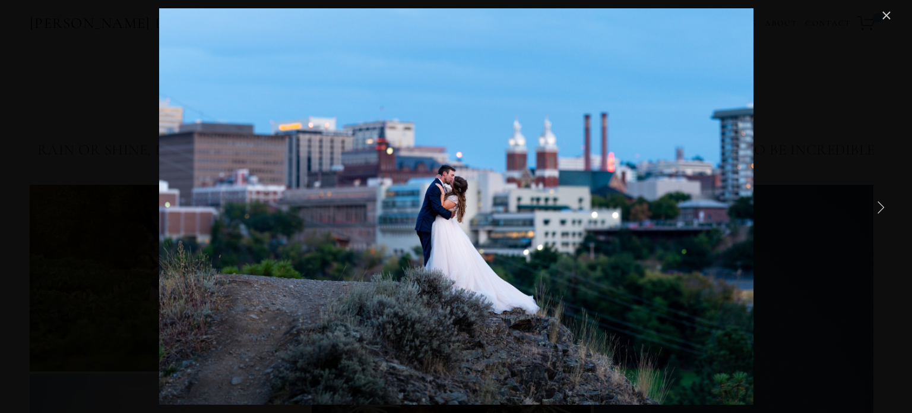
click at [880, 206] on link "Next Item" at bounding box center [880, 207] width 26 height 26
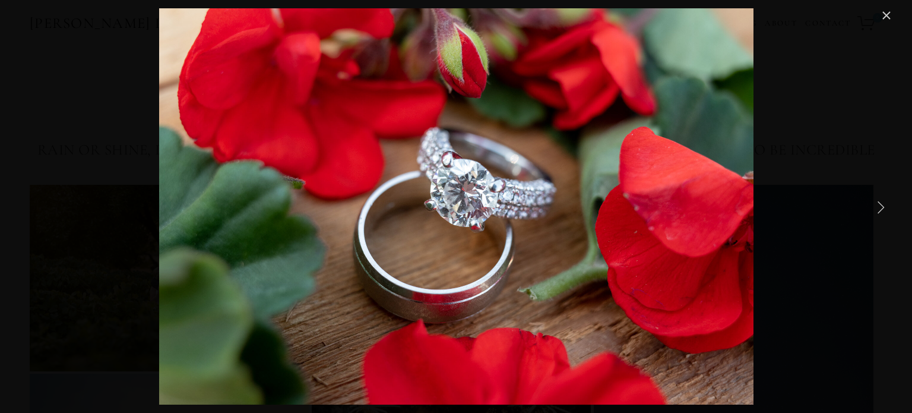
click at [880, 206] on link "Next Item" at bounding box center [880, 207] width 26 height 26
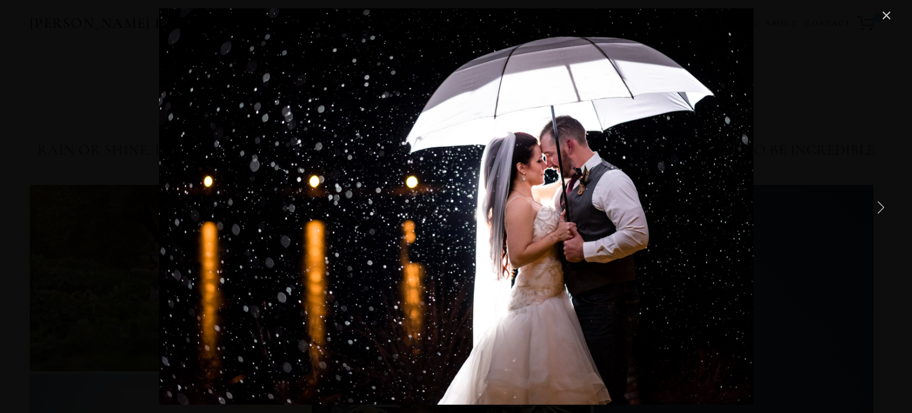
click at [879, 211] on link "Next Item" at bounding box center [880, 207] width 26 height 26
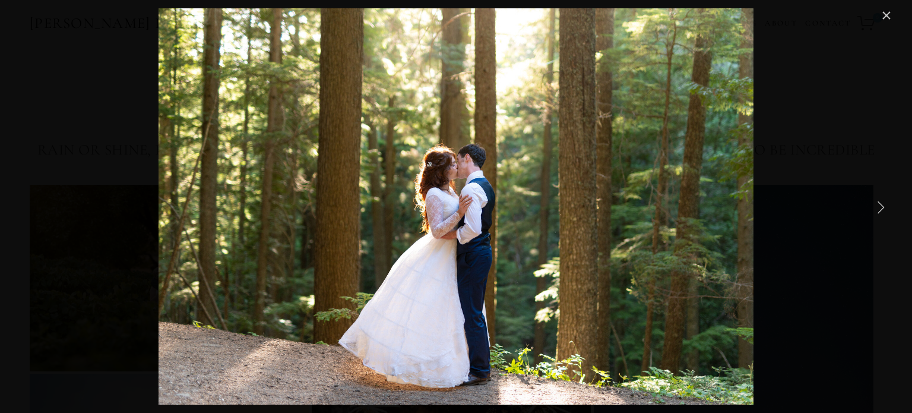
click at [879, 211] on link "Next Item" at bounding box center [880, 207] width 26 height 26
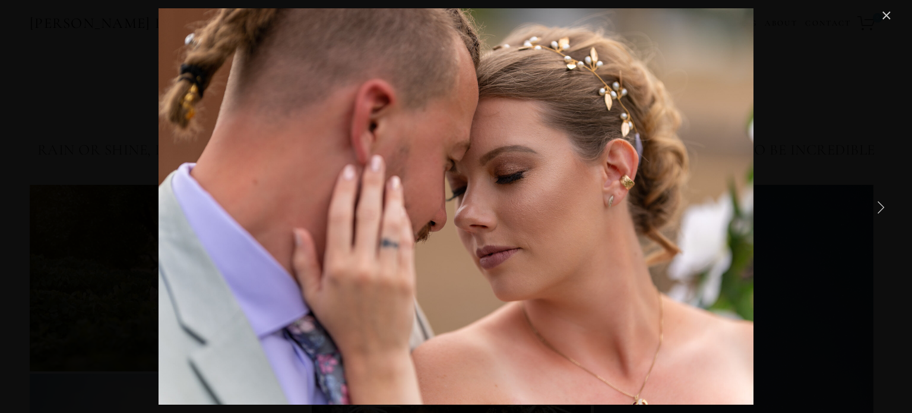
click at [877, 208] on link "Next Item" at bounding box center [880, 207] width 26 height 26
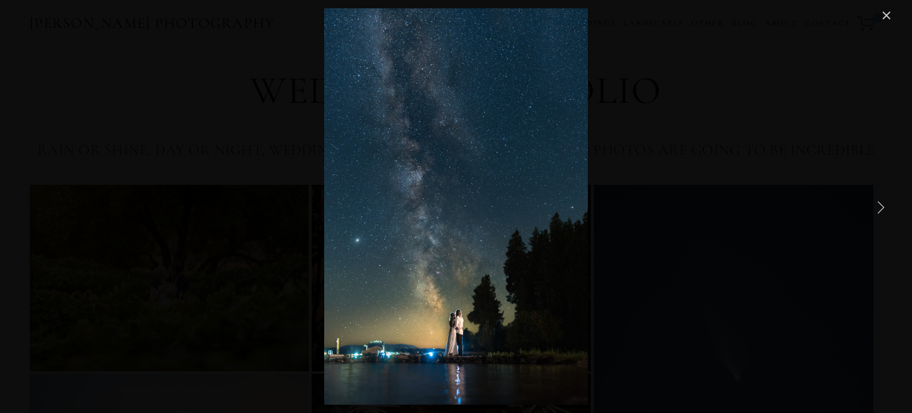
click at [877, 208] on link "Next Item" at bounding box center [880, 207] width 26 height 26
